Goal: Communication & Community: Answer question/provide support

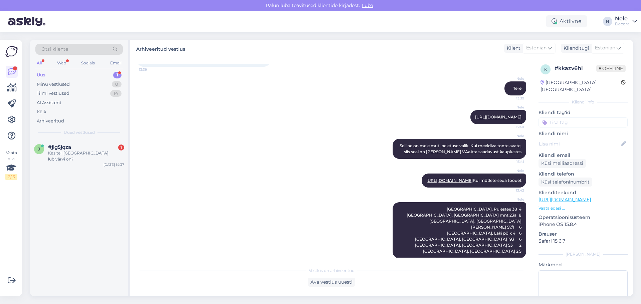
scroll to position [28, 0]
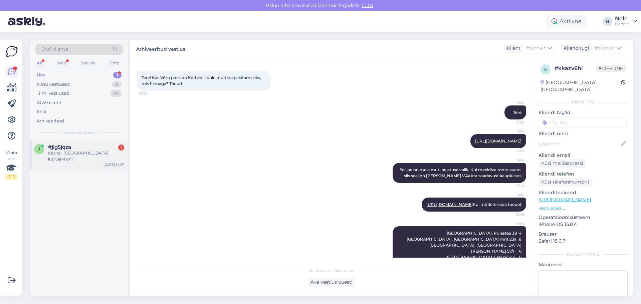
click at [75, 153] on div "Kas teil [GEOGRAPHIC_DATA] lubivärvi on?" at bounding box center [86, 156] width 76 height 12
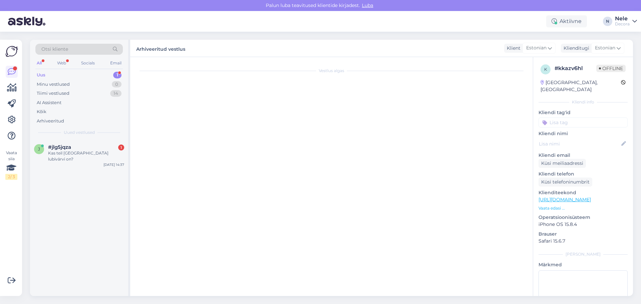
scroll to position [0, 0]
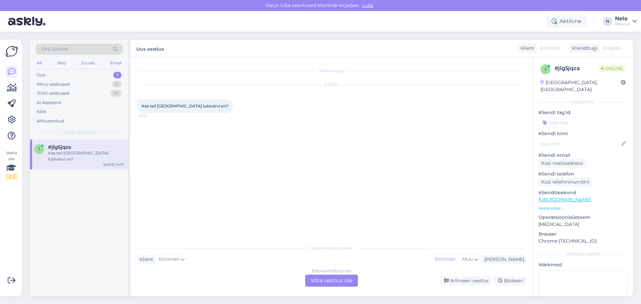
click at [302, 194] on div "Vestlus algas [DATE] Kas teil [GEOGRAPHIC_DATA] lubivärvi on? 14:37" at bounding box center [334, 149] width 395 height 171
click at [310, 215] on div "Vestlus algas [DATE] Kas teil [GEOGRAPHIC_DATA] lubivärvi on? 14:37" at bounding box center [334, 149] width 395 height 171
click at [329, 280] on div "Estonian to Estonian Võta vestlus üle" at bounding box center [331, 281] width 53 height 12
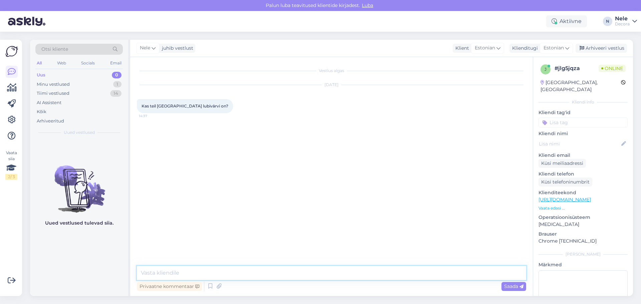
click at [234, 271] on textarea at bounding box center [331, 273] width 389 height 14
type textarea "Tere. Soovitan konsulteerida osakonnaga"
click at [516, 286] on span "Saada" at bounding box center [513, 286] width 19 height 6
click at [185, 267] on textarea at bounding box center [331, 273] width 389 height 14
paste textarea "5191 5514 [EMAIL_ADDRESS][DOMAIN_NAME]"
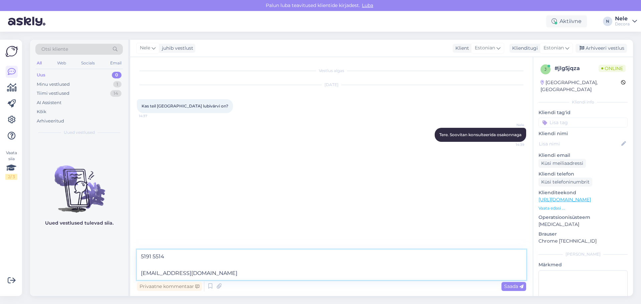
click at [175, 259] on textarea "5191 5514 [EMAIL_ADDRESS][DOMAIN_NAME]" at bounding box center [331, 265] width 389 height 30
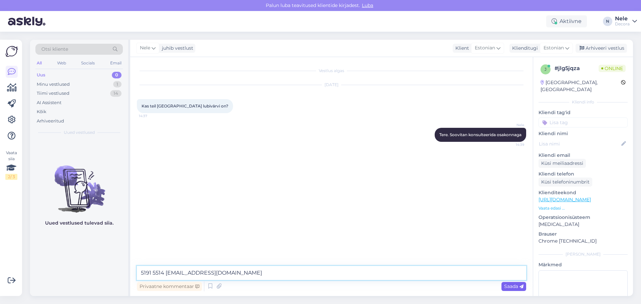
type textarea "5191 5514 [EMAIL_ADDRESS][DOMAIN_NAME]"
click at [511, 289] on span "Saada" at bounding box center [513, 286] width 19 height 6
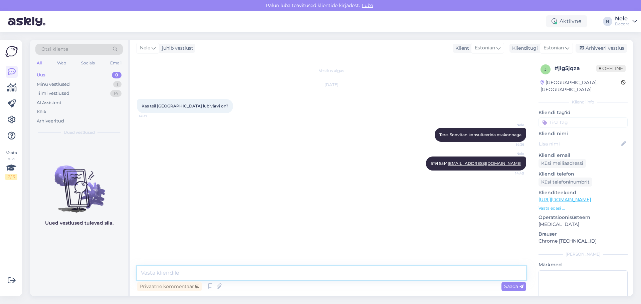
click at [155, 276] on textarea at bounding box center [331, 273] width 389 height 14
click at [603, 49] on div "Arhiveeri vestlus" at bounding box center [600, 48] width 51 height 9
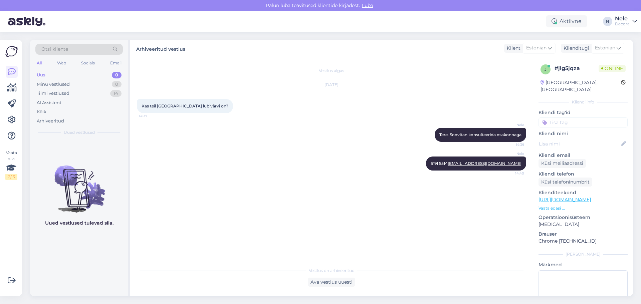
click at [237, 193] on div "Vestlus algas [DATE] Kas teil [GEOGRAPHIC_DATA] lubivärvi on? 14:37 Nele Tere. …" at bounding box center [334, 161] width 395 height 194
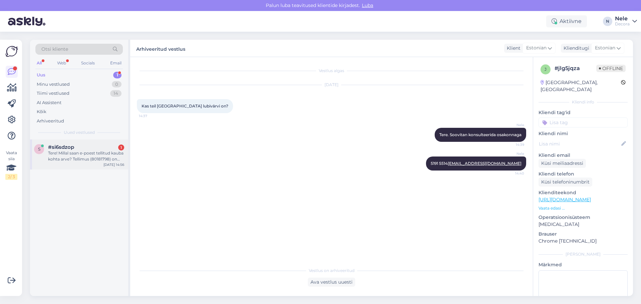
click at [59, 159] on div "Tere! Millal saan e-poest tellitud kauba kohta arve? Tellimus (80181798) on het…" at bounding box center [86, 156] width 76 height 12
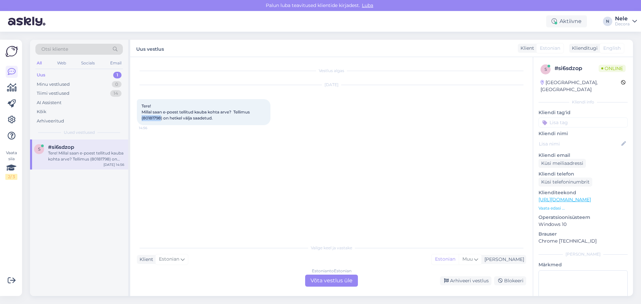
drag, startPoint x: 161, startPoint y: 118, endPoint x: 142, endPoint y: 121, distance: 19.9
click at [142, 121] on div "Tere! Millal saan e-poest tellitud kauba kohta arve? Tellimus (80181798) on het…" at bounding box center [204, 112] width 134 height 26
copy span "(80181798"
click at [328, 282] on div "Estonian to Estonian Võta vestlus üle" at bounding box center [331, 281] width 53 height 12
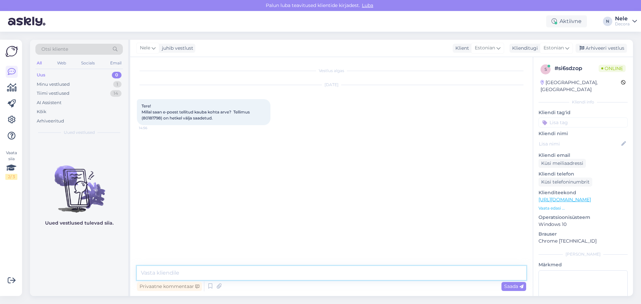
click at [155, 270] on textarea at bounding box center [331, 273] width 389 height 14
type textarea "Tere Saatsin e-mailile. Palun vaadake kas [PERSON_NAME]"
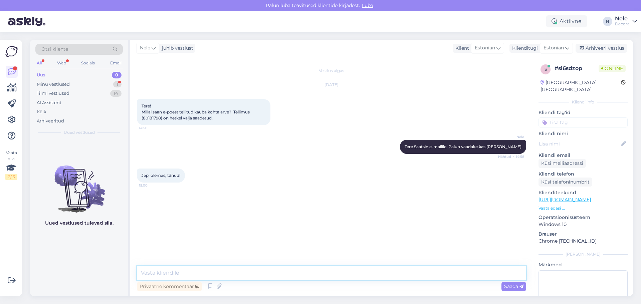
click at [210, 276] on textarea at bounding box center [331, 273] width 389 height 14
type textarea "Super. Peaks tulema automaatselt"
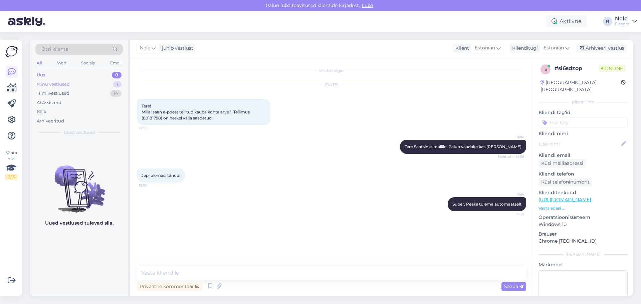
click at [74, 83] on div "Minu vestlused 1" at bounding box center [78, 84] width 87 height 9
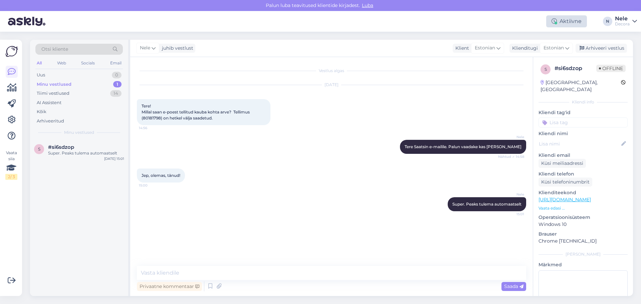
click at [564, 19] on div "Aktiivne" at bounding box center [566, 21] width 41 height 12
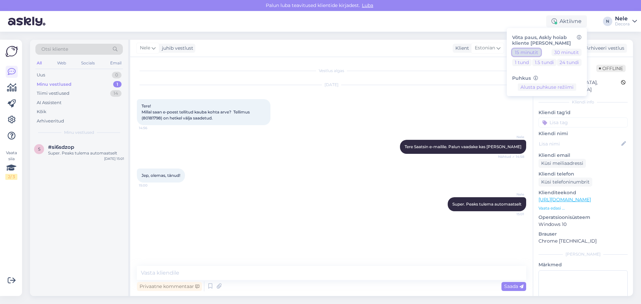
click at [525, 53] on button "15 minutit" at bounding box center [526, 52] width 29 height 7
click at [545, 106] on button "Lõpeta paus" at bounding box center [547, 107] width 34 height 7
click at [73, 152] on div "Super. Peaks tulema automaatselt" at bounding box center [86, 153] width 76 height 6
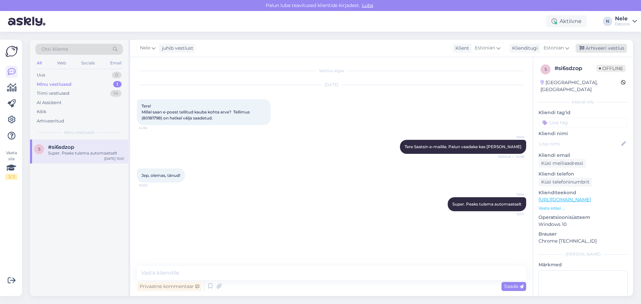
click at [602, 45] on div "Arhiveeri vestlus" at bounding box center [600, 48] width 51 height 9
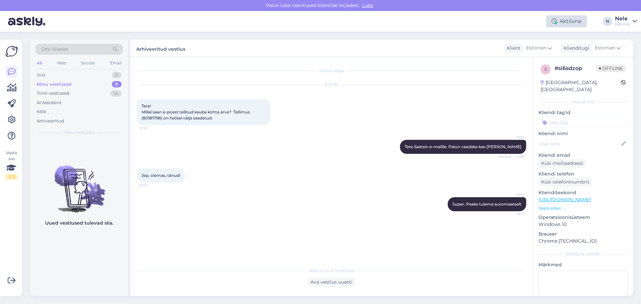
click at [565, 22] on div "Aktiivne" at bounding box center [566, 21] width 41 height 12
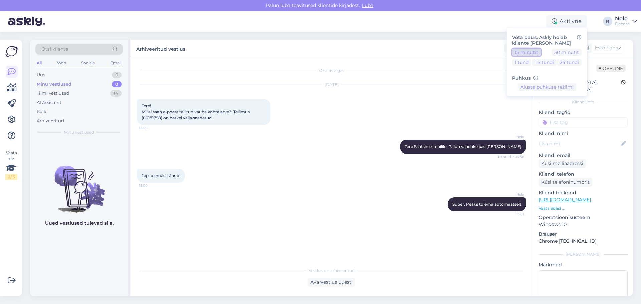
click at [527, 51] on button "15 minutit" at bounding box center [526, 52] width 29 height 7
click at [537, 104] on button "Lõpeta paus" at bounding box center [547, 107] width 34 height 7
